Goal: Task Accomplishment & Management: Manage account settings

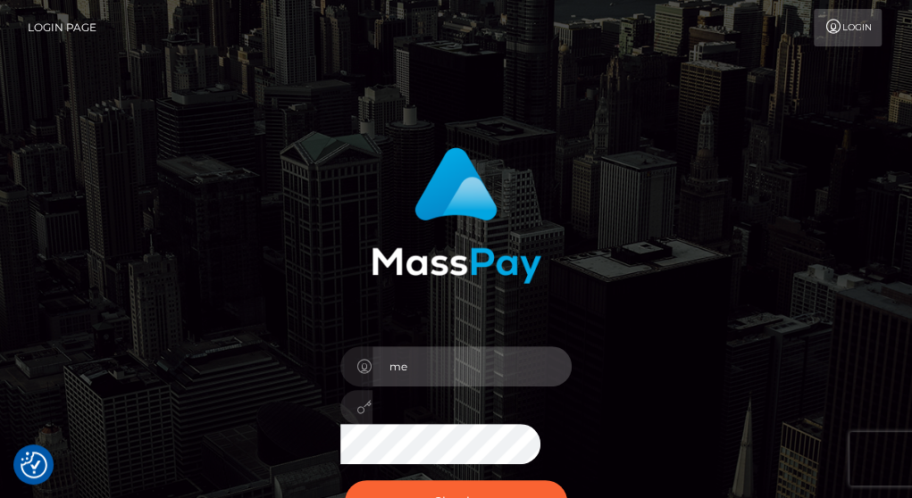
click at [493, 372] on input "me" at bounding box center [472, 367] width 200 height 40
type input "[EMAIL_ADDRESS][DOMAIN_NAME]"
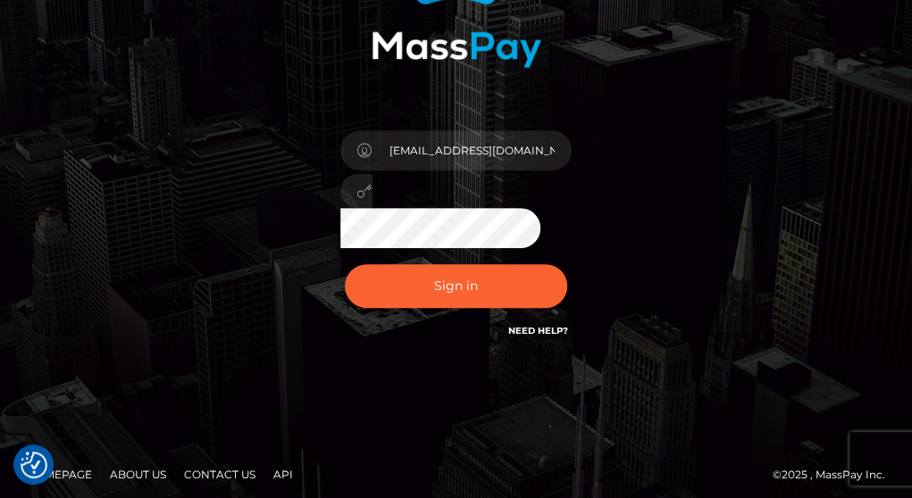
scroll to position [215, 0]
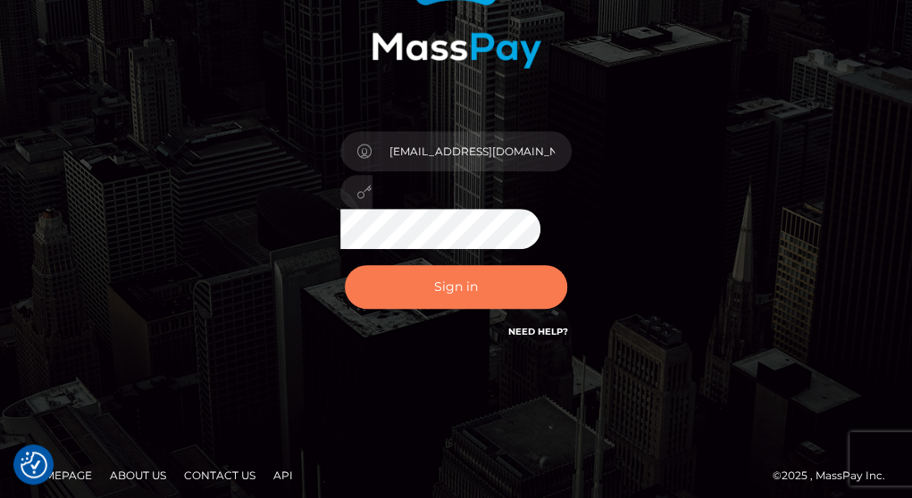
click at [473, 292] on button "Sign in" at bounding box center [456, 287] width 223 height 44
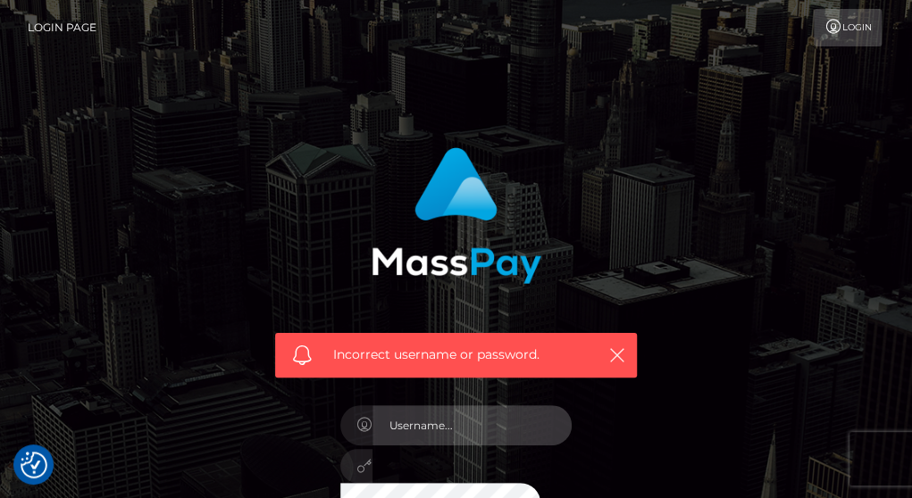
click at [434, 424] on input "text" at bounding box center [472, 426] width 200 height 40
type input "meetbrookejames@gmail.com"
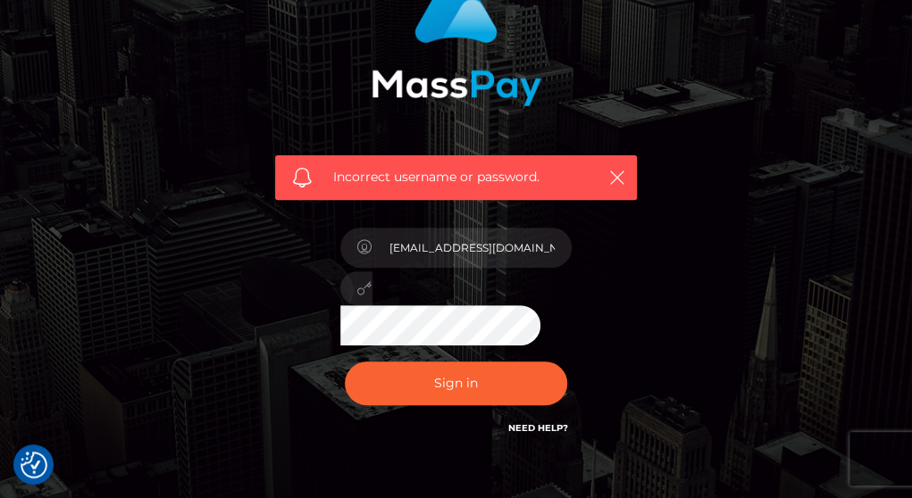
scroll to position [181, 0]
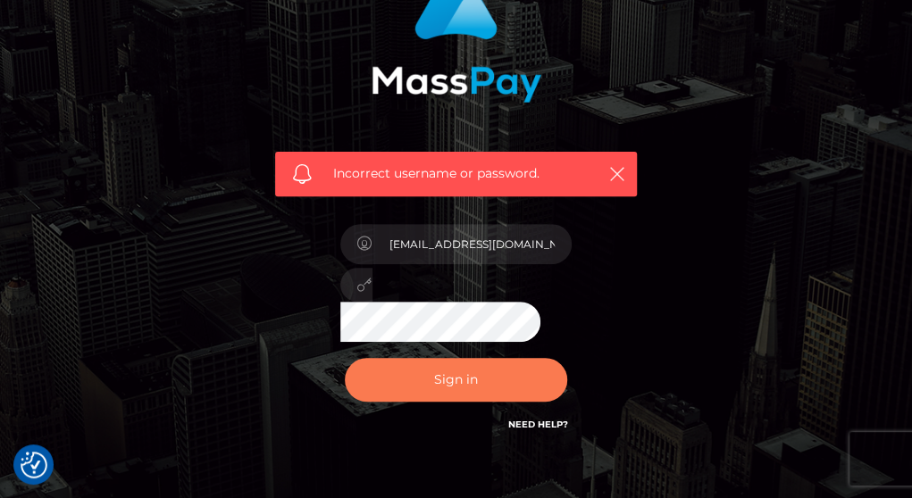
click at [474, 395] on button "Sign in" at bounding box center [456, 380] width 223 height 44
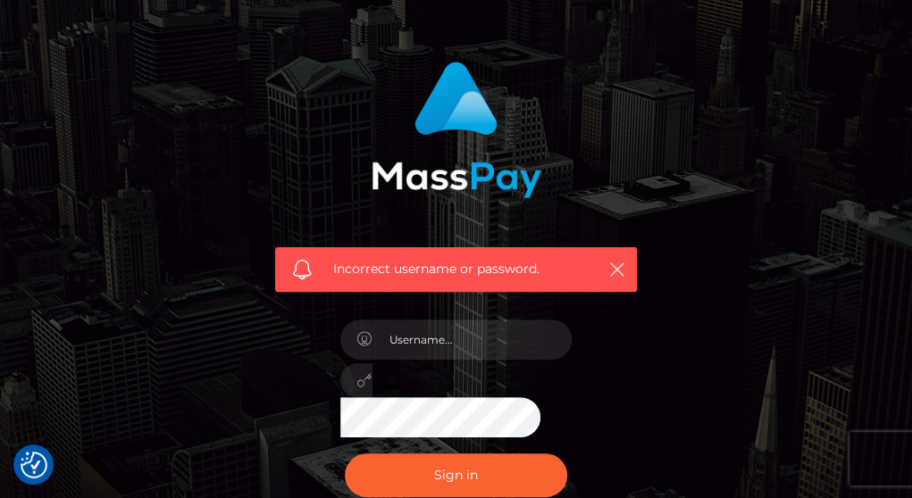
scroll to position [95, 0]
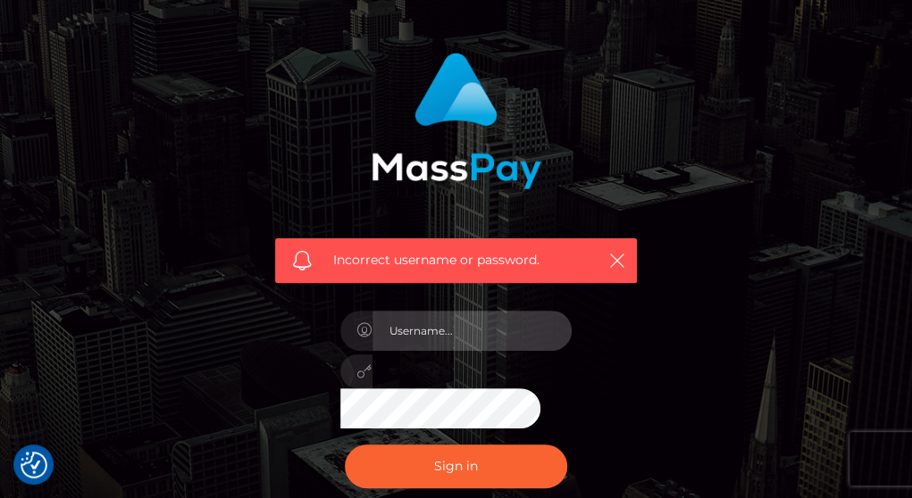
click at [475, 342] on input "text" at bounding box center [472, 331] width 200 height 40
type input "meetbrookejames@gmail.com"
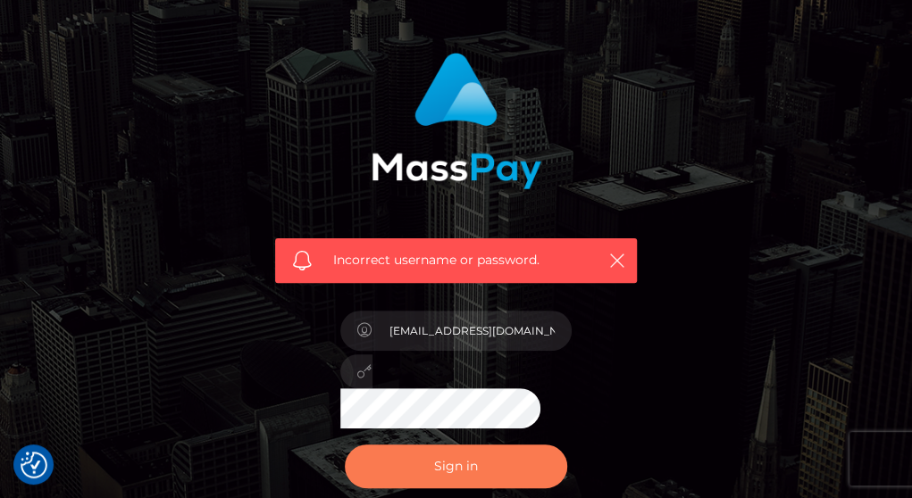
click at [449, 473] on button "Sign in" at bounding box center [456, 467] width 223 height 44
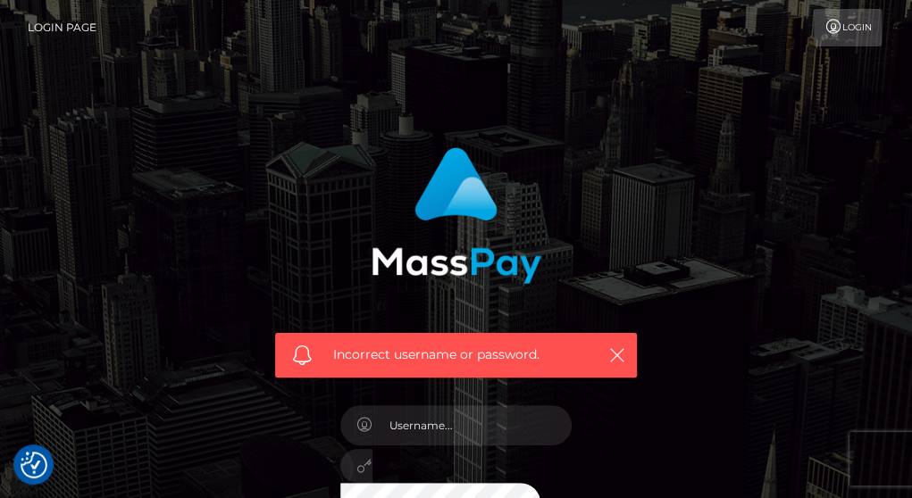
click at [849, 12] on link "Login" at bounding box center [848, 28] width 68 height 38
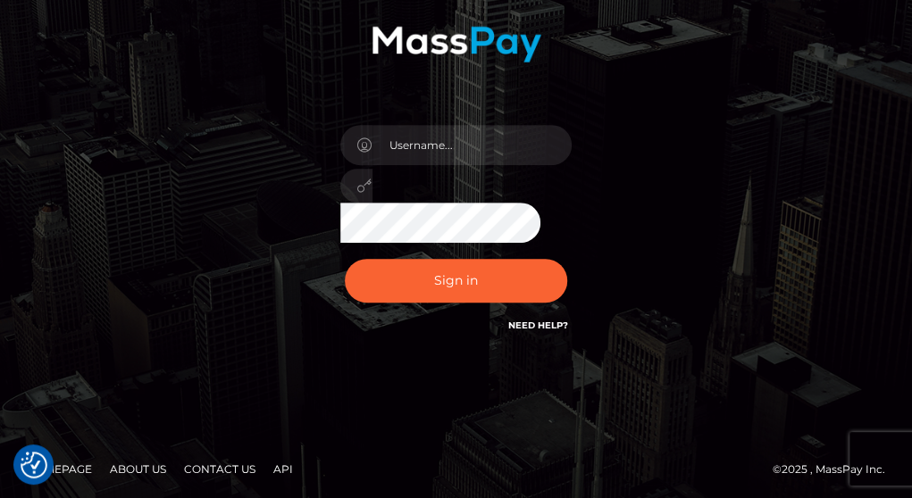
scroll to position [223, 0]
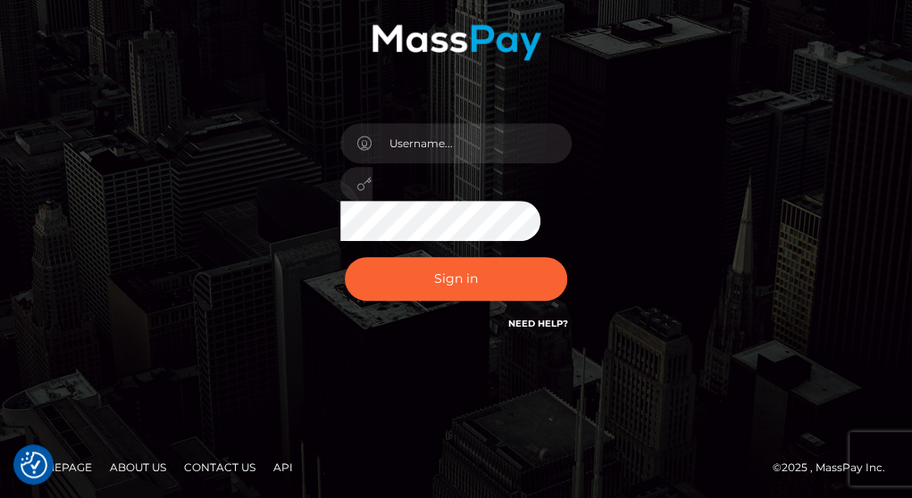
click at [543, 349] on form at bounding box center [456, 138] width 389 height 455
click at [548, 319] on link "Need Help?" at bounding box center [537, 324] width 60 height 12
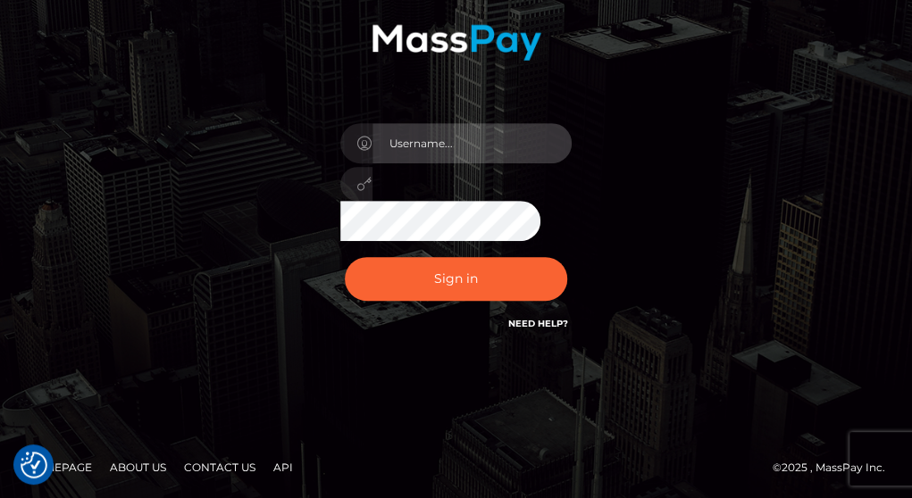
click at [491, 155] on input "text" at bounding box center [472, 143] width 200 height 40
type input "[EMAIL_ADDRESS][DOMAIN_NAME]"
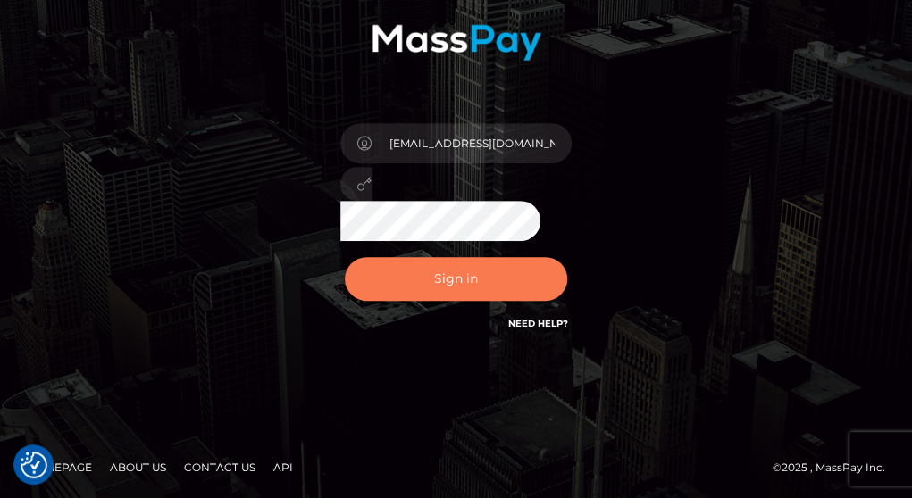
click at [493, 282] on button "Sign in" at bounding box center [456, 279] width 223 height 44
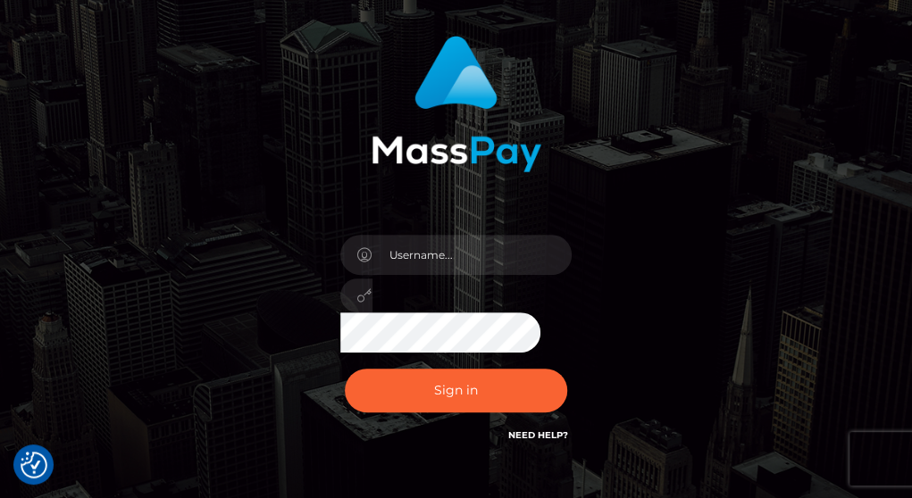
scroll to position [113, 0]
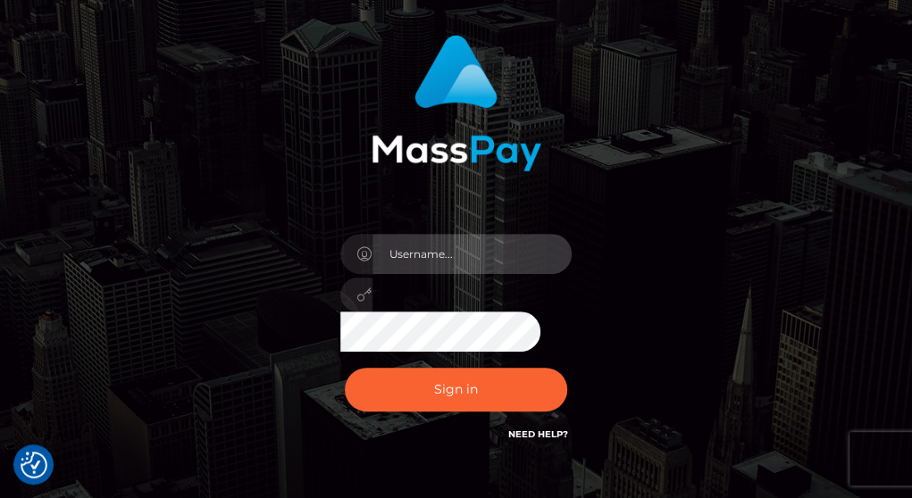
click at [531, 258] on input "text" at bounding box center [472, 254] width 200 height 40
type input "[EMAIL_ADDRESS][DOMAIN_NAME]"
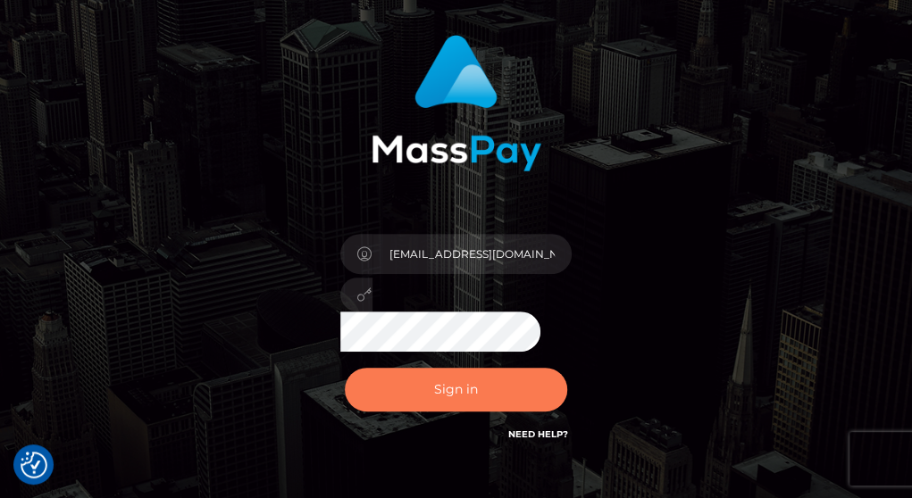
click at [500, 390] on button "Sign in" at bounding box center [456, 390] width 223 height 44
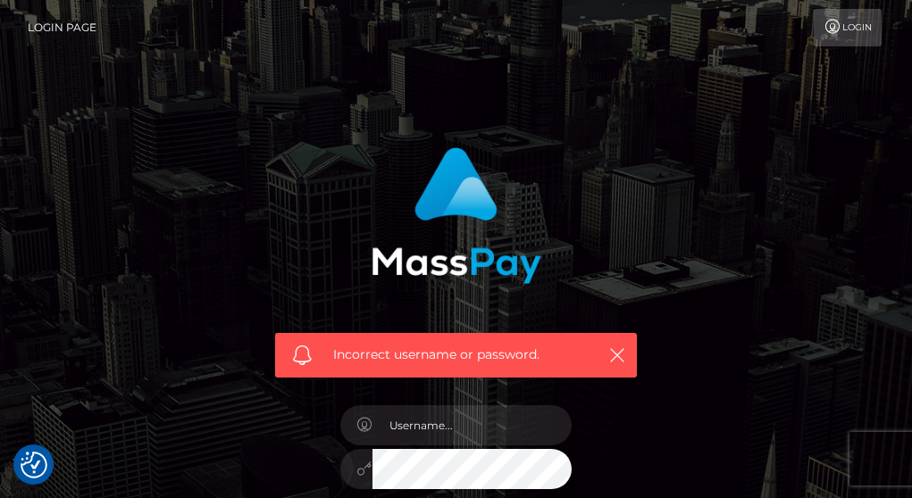
checkbox input "true"
